Goal: Check status: Check status

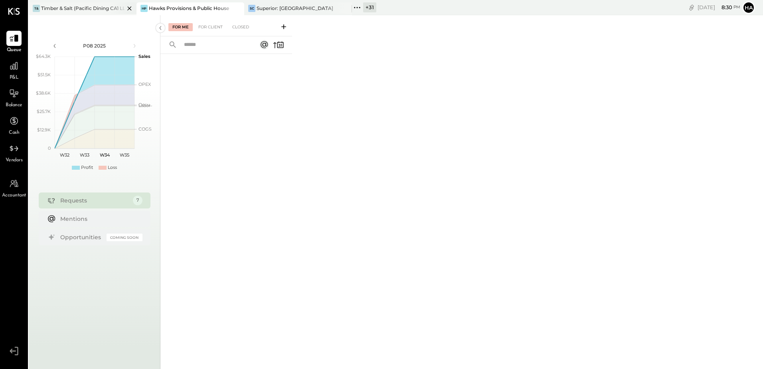
click at [55, 6] on div "Timber & Salt (Pacific Dining CA1 LLC)" at bounding box center [82, 8] width 83 height 7
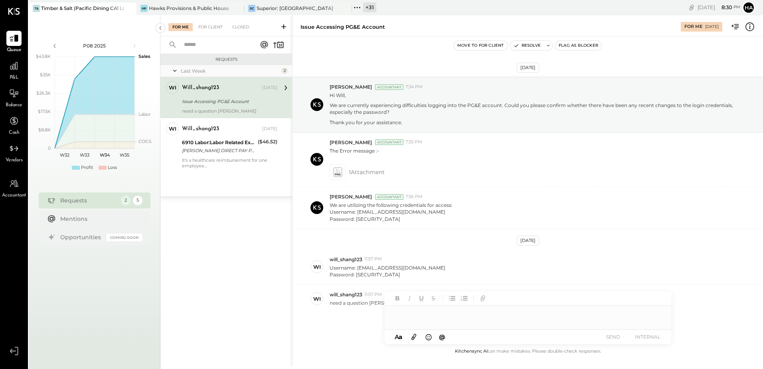
scroll to position [26, 0]
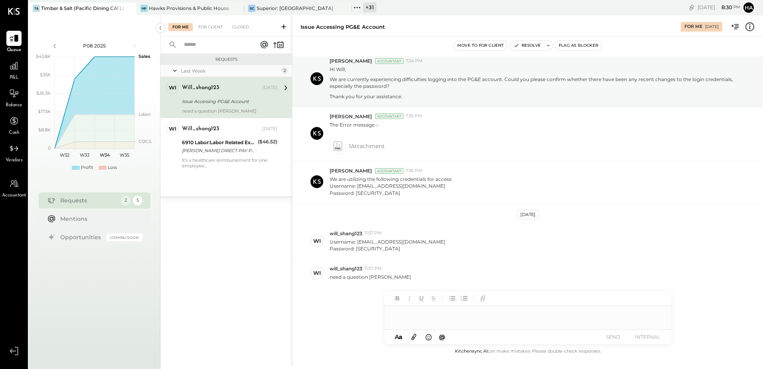
click at [224, 91] on div "will_shang123" at bounding box center [221, 88] width 79 height 8
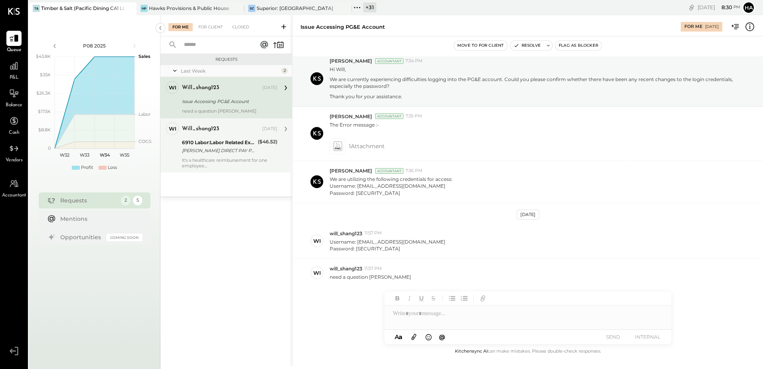
click at [214, 143] on div "6910 Labor:Labor Related Expenses:Group Insurance" at bounding box center [218, 143] width 73 height 8
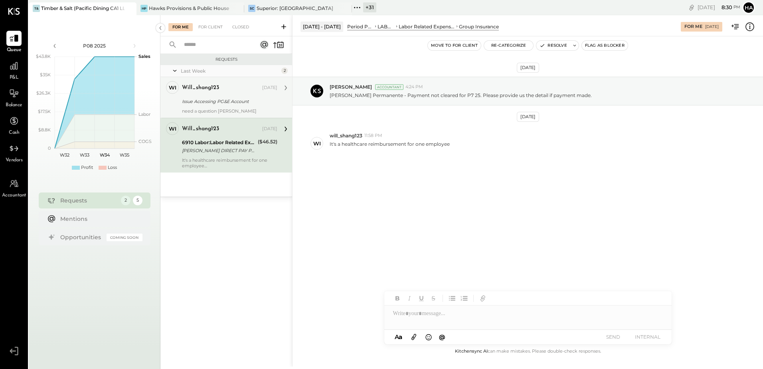
click at [219, 91] on div "will_shang123" at bounding box center [221, 88] width 79 height 8
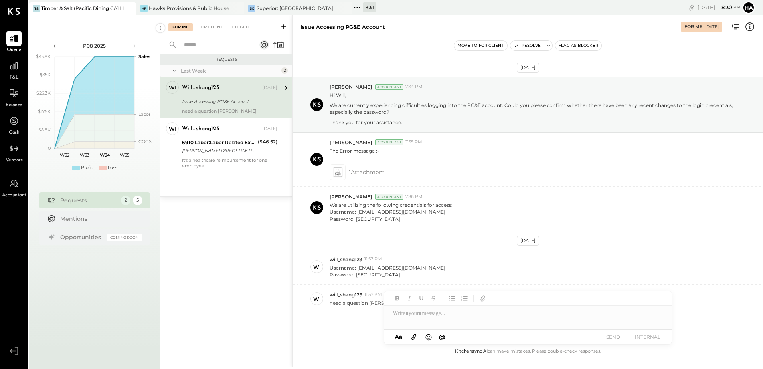
scroll to position [26, 0]
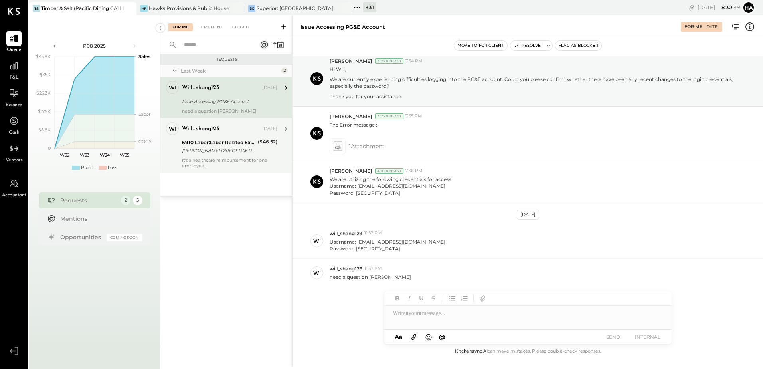
click at [226, 155] on div "will_shang123 [DATE] 6910 Labor:Labor Related Expenses:Group Insurance [PERSON_…" at bounding box center [229, 145] width 95 height 46
